Goal: Information Seeking & Learning: Learn about a topic

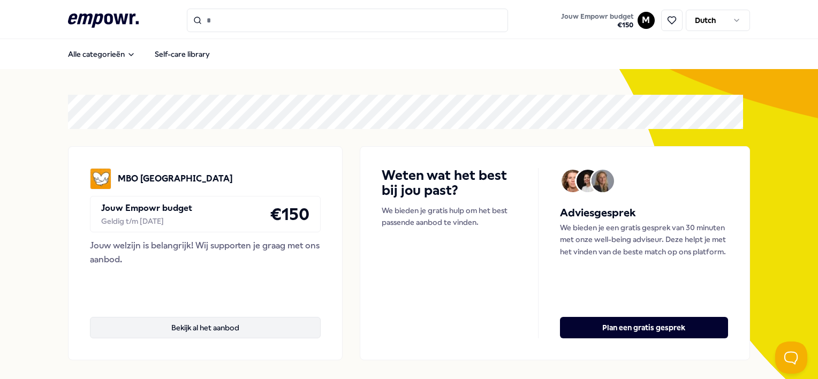
click at [209, 328] on button "Bekijk al het aanbod" at bounding box center [205, 327] width 231 height 21
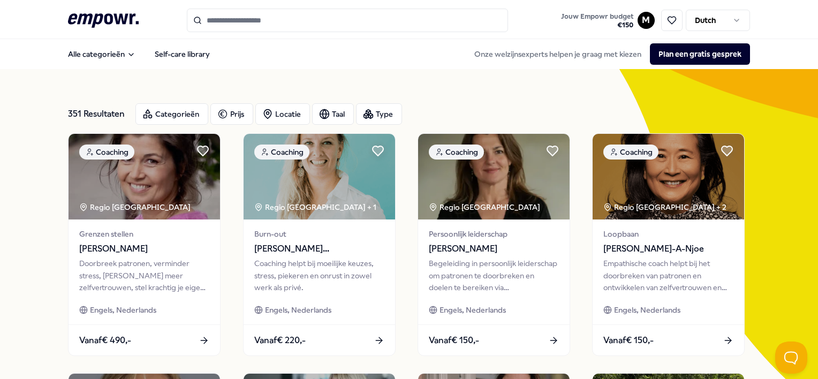
click at [240, 17] on input "Search for products, categories or subcategories" at bounding box center [347, 21] width 321 height 24
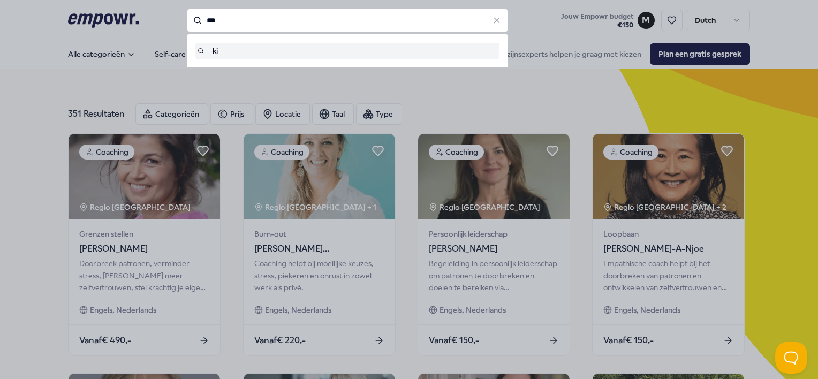
type input "***"
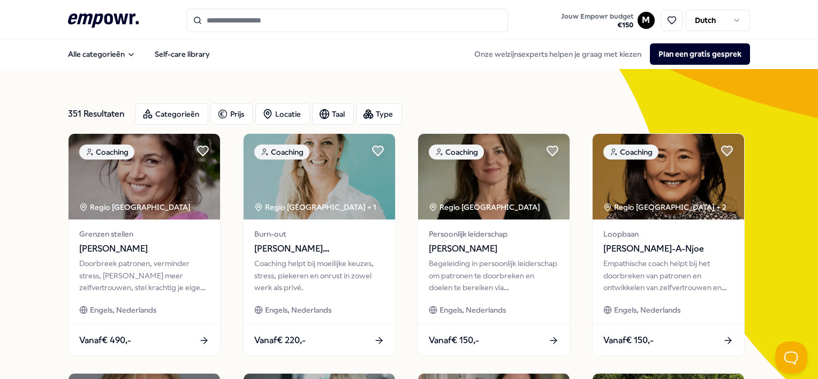
type input "***"
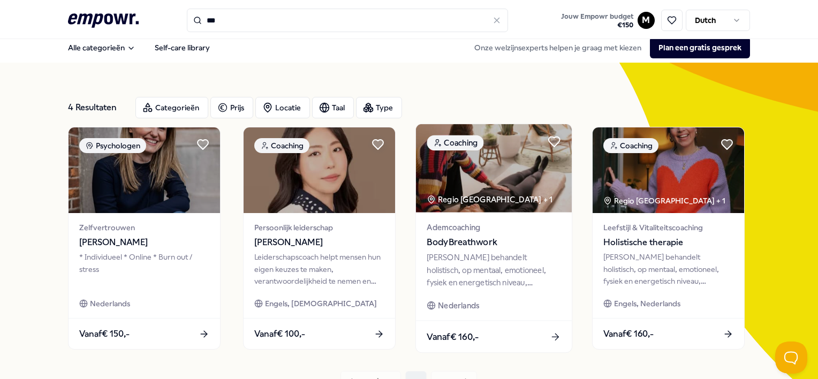
scroll to position [6, 0]
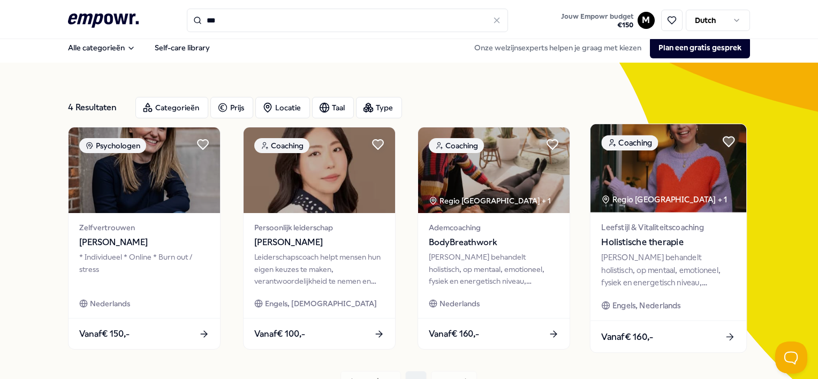
click at [639, 173] on img at bounding box center [669, 168] width 156 height 88
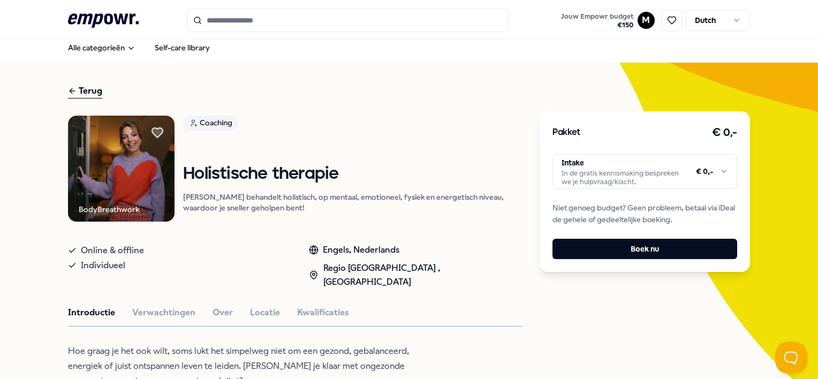
click at [606, 175] on html ".empowr-logo_svg__cls-1{fill:#03032f} Jouw Empowr budget € 150 M Dutch Alle cat…" at bounding box center [409, 189] width 818 height 379
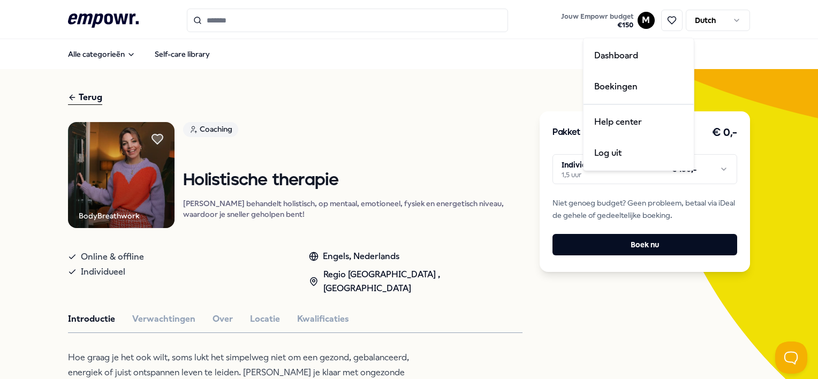
click at [639, 20] on html ".empowr-logo_svg__cls-1{fill:#03032f} Jouw Empowr budget € 150 M Dutch Alle cat…" at bounding box center [409, 189] width 818 height 379
click at [616, 118] on div "Help center" at bounding box center [639, 122] width 106 height 31
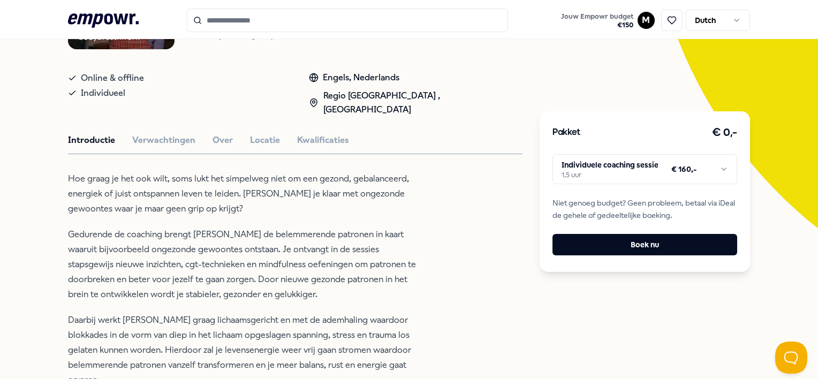
scroll to position [179, 0]
click at [227, 135] on button "Over" at bounding box center [223, 140] width 20 height 14
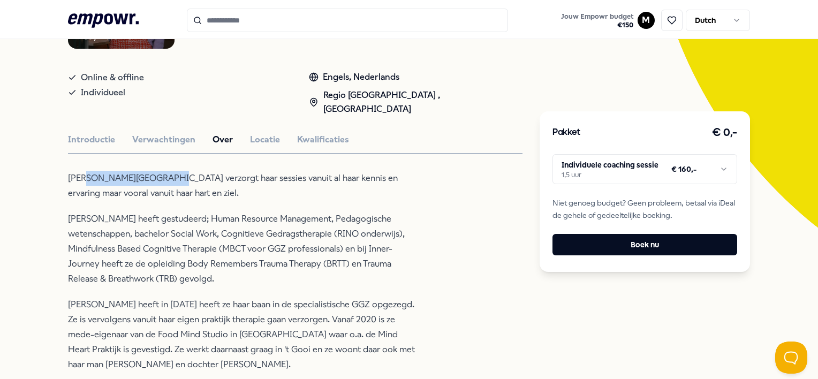
drag, startPoint x: 171, startPoint y: 170, endPoint x: 87, endPoint y: 165, distance: 84.2
click at [87, 171] on p "[PERSON_NAME][GEOGRAPHIC_DATA] verzorgt haar sessies vanuit al haar kennis en e…" at bounding box center [242, 186] width 348 height 30
copy p "de Graaf-[GEOGRAPHIC_DATA]"
click at [88, 135] on button "Introductie" at bounding box center [91, 140] width 47 height 14
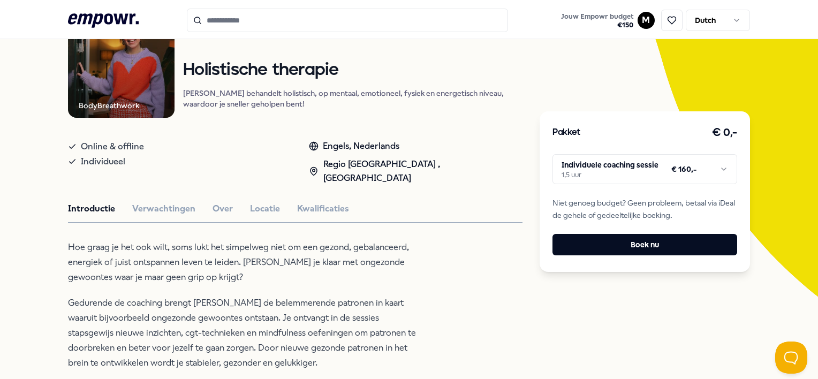
scroll to position [122, 0]
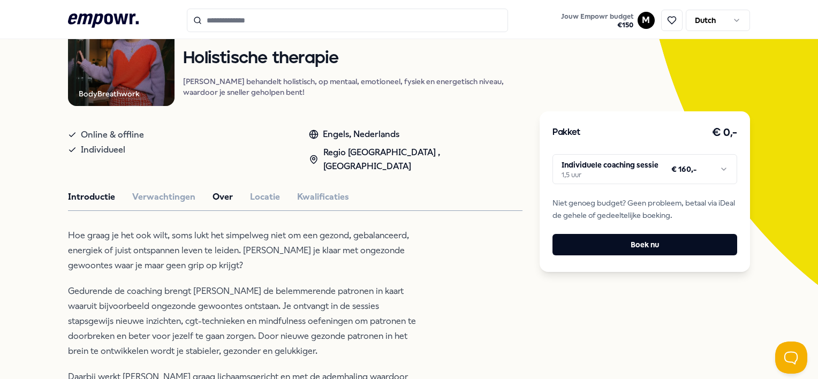
click at [213, 192] on button "Over" at bounding box center [223, 197] width 20 height 14
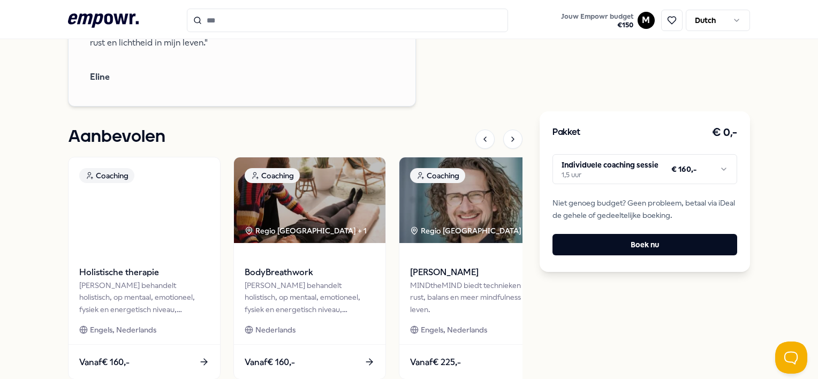
scroll to position [1538, 0]
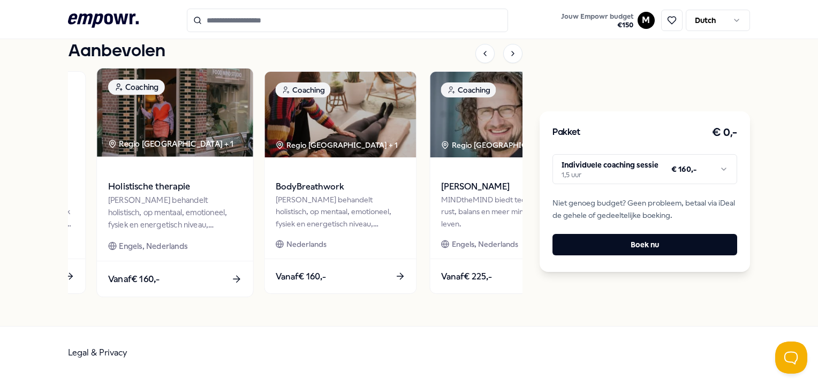
drag, startPoint x: 171, startPoint y: 184, endPoint x: 188, endPoint y: 179, distance: 18.2
click at [188, 179] on div "Holistische therapie" at bounding box center [175, 179] width 134 height 28
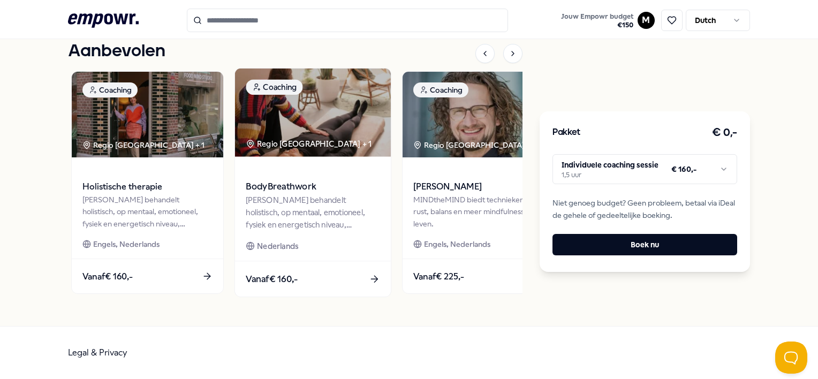
drag, startPoint x: 340, startPoint y: 180, endPoint x: 328, endPoint y: 181, distance: 12.9
click at [328, 181] on span "BodyBreathwork" at bounding box center [313, 187] width 134 height 14
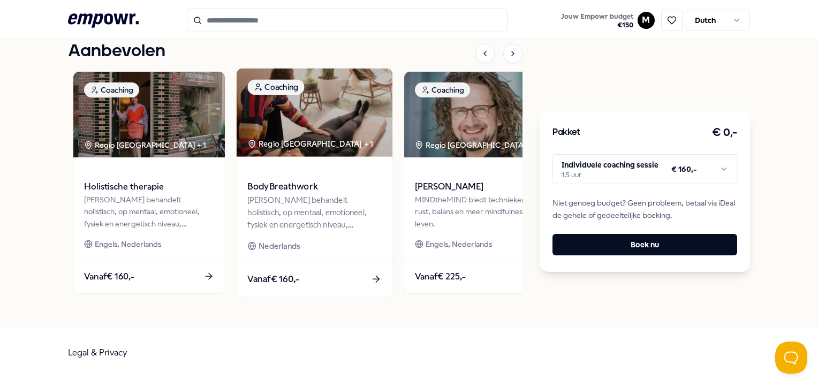
click at [322, 131] on img at bounding box center [315, 113] width 156 height 88
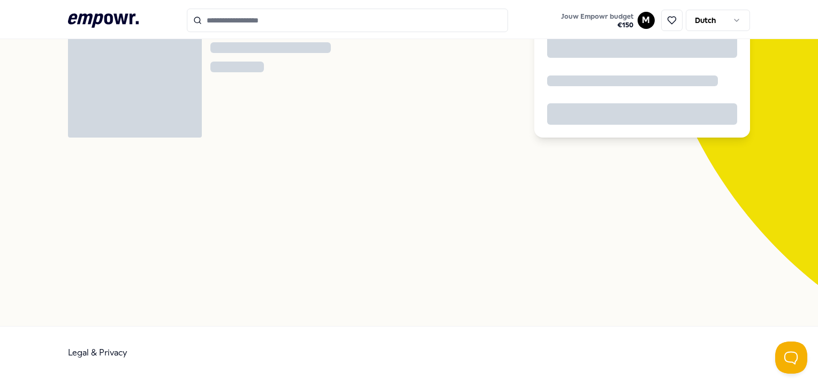
scroll to position [69, 0]
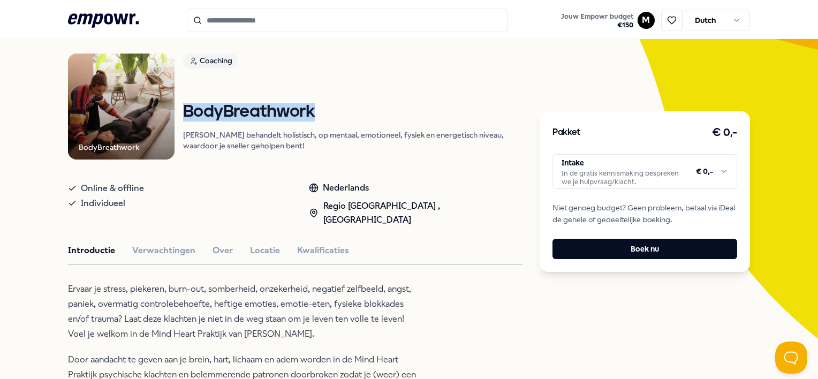
drag, startPoint x: 331, startPoint y: 124, endPoint x: 191, endPoint y: 127, distance: 140.3
click at [191, 122] on h1 "BodyBreathwork" at bounding box center [352, 112] width 339 height 19
copy h1 "BodyBreathwork"
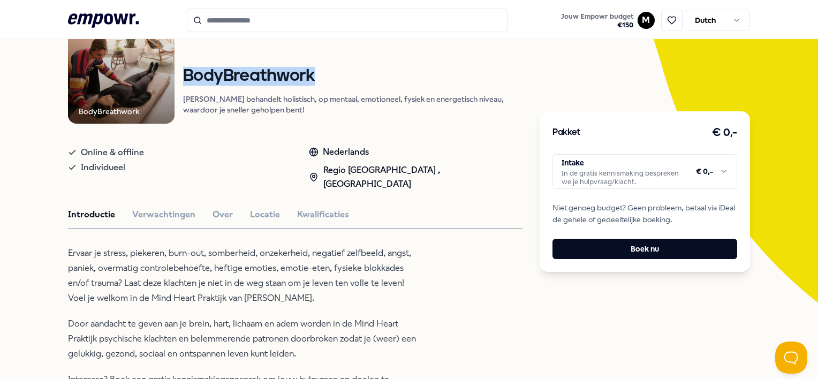
scroll to position [0, 0]
